Goal: Information Seeking & Learning: Find specific fact

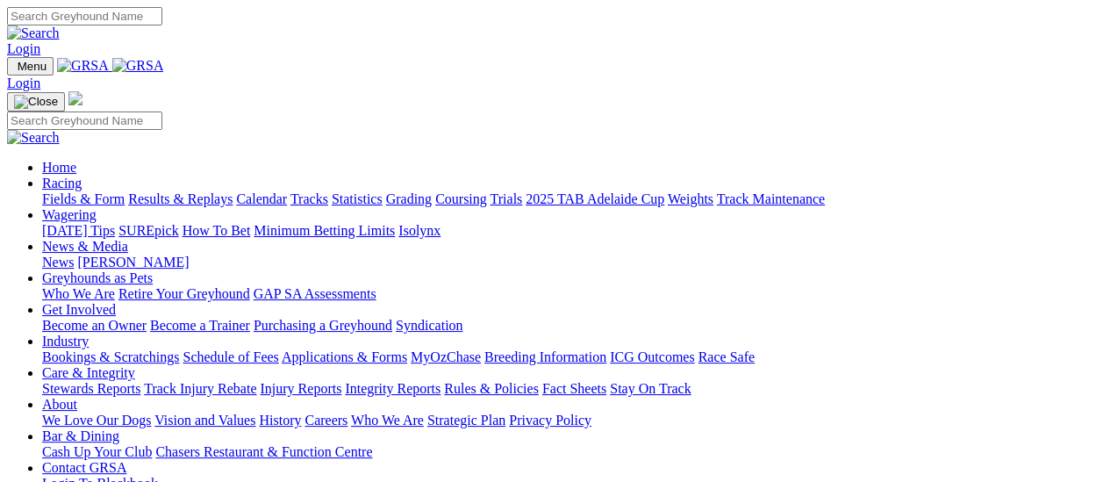
click at [98, 191] on link "Fields & Form" at bounding box center [83, 198] width 82 height 15
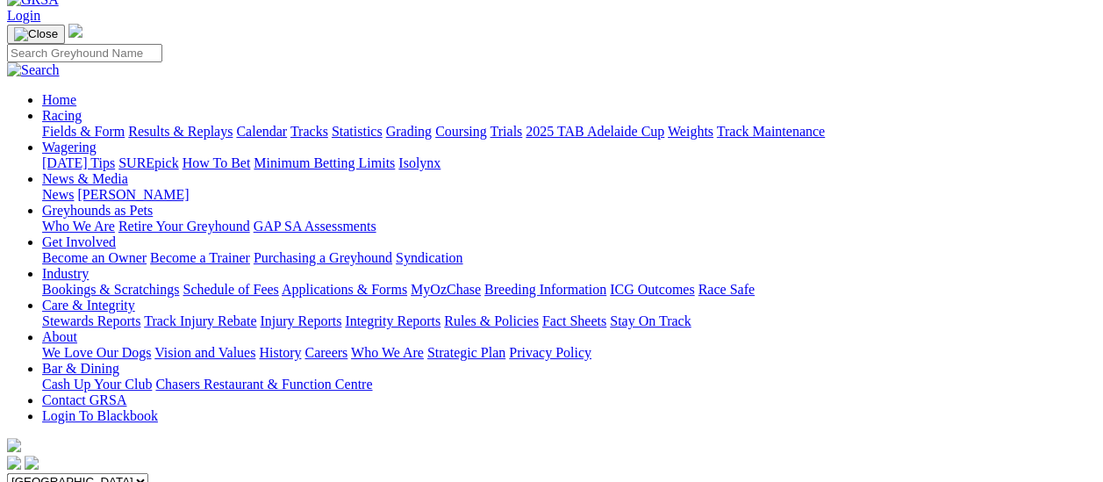
scroll to position [88, 0]
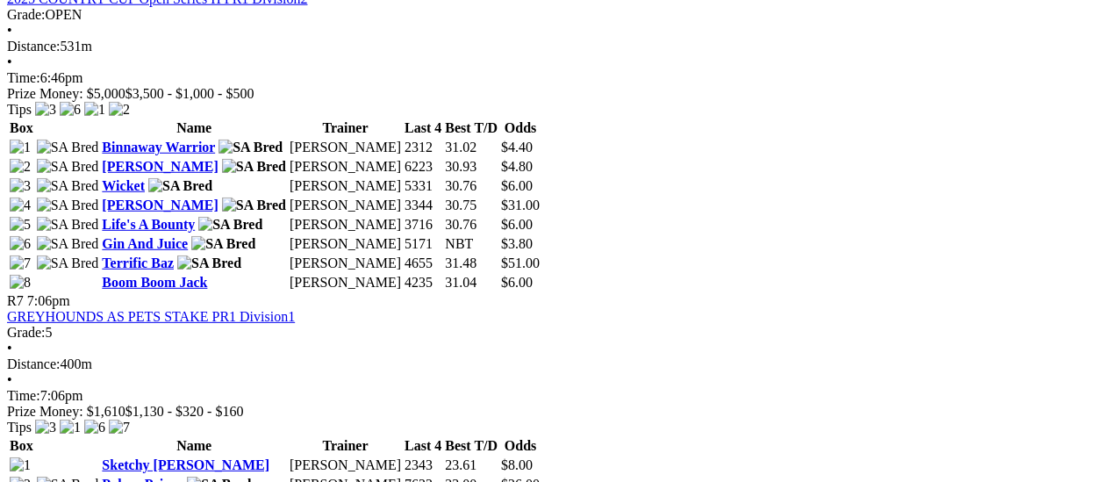
scroll to position [2369, 0]
